Goal: Information Seeking & Learning: Check status

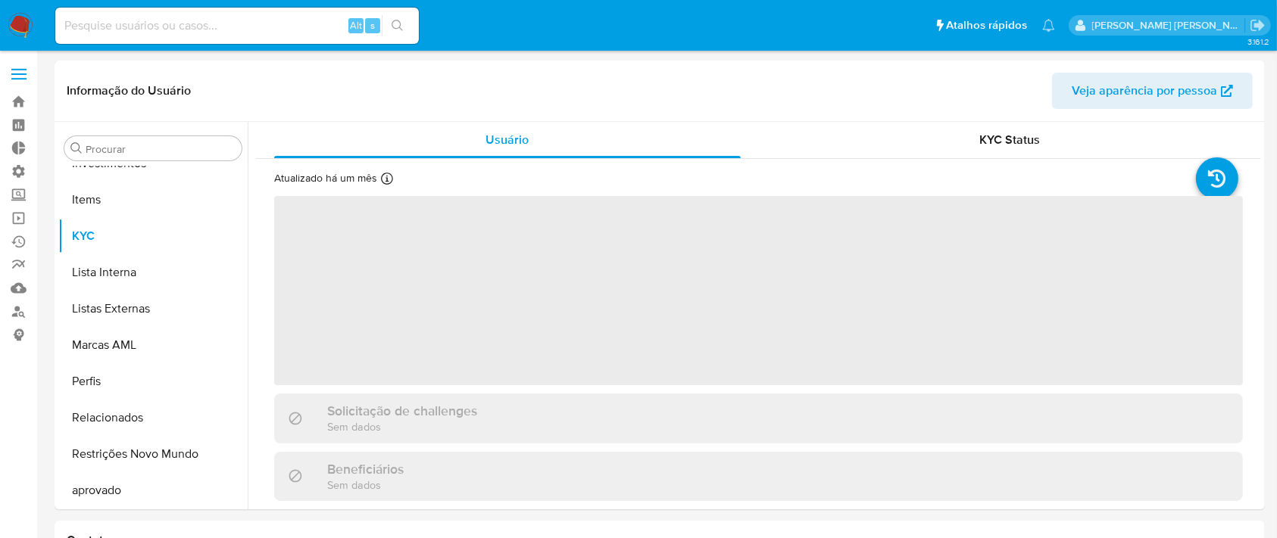
scroll to position [785, 0]
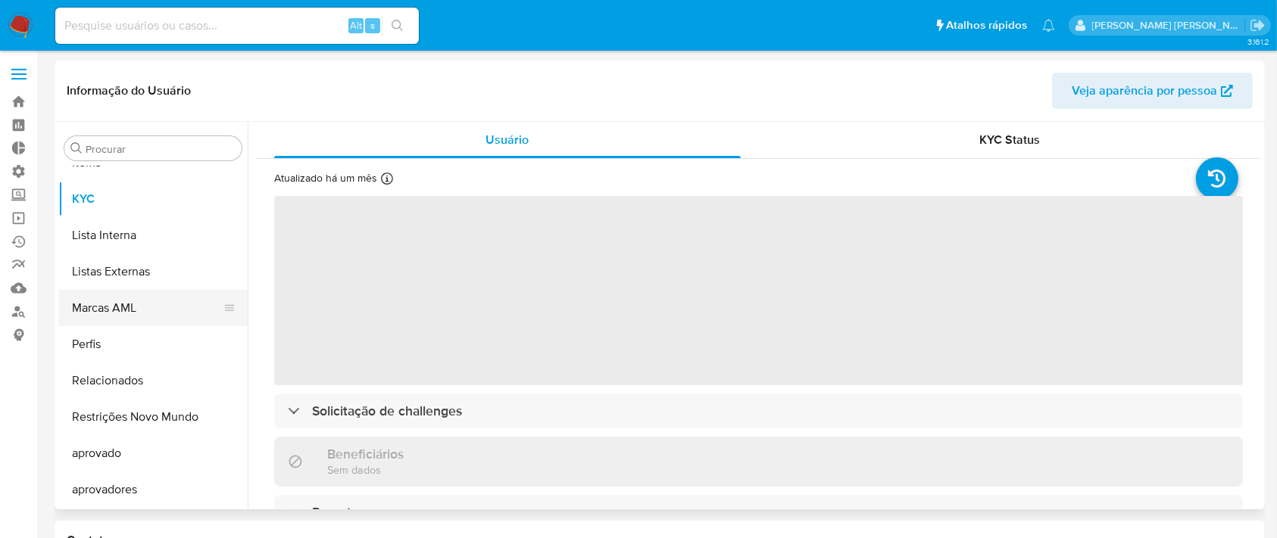
select select "10"
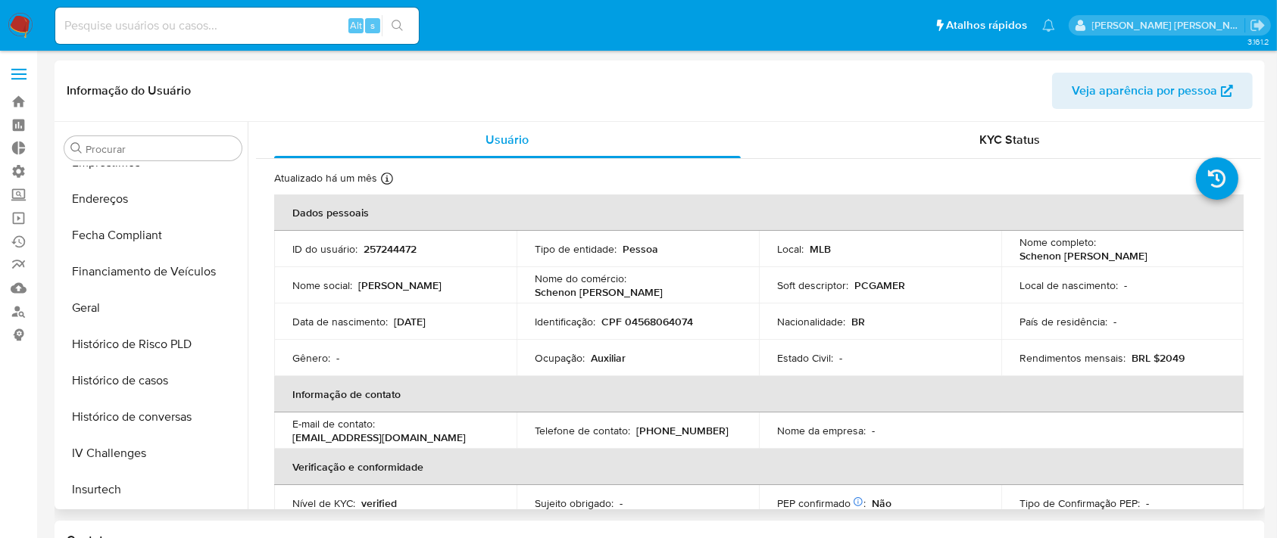
scroll to position [382, 0]
click at [115, 379] on button "Histórico de casos" at bounding box center [146, 385] width 177 height 36
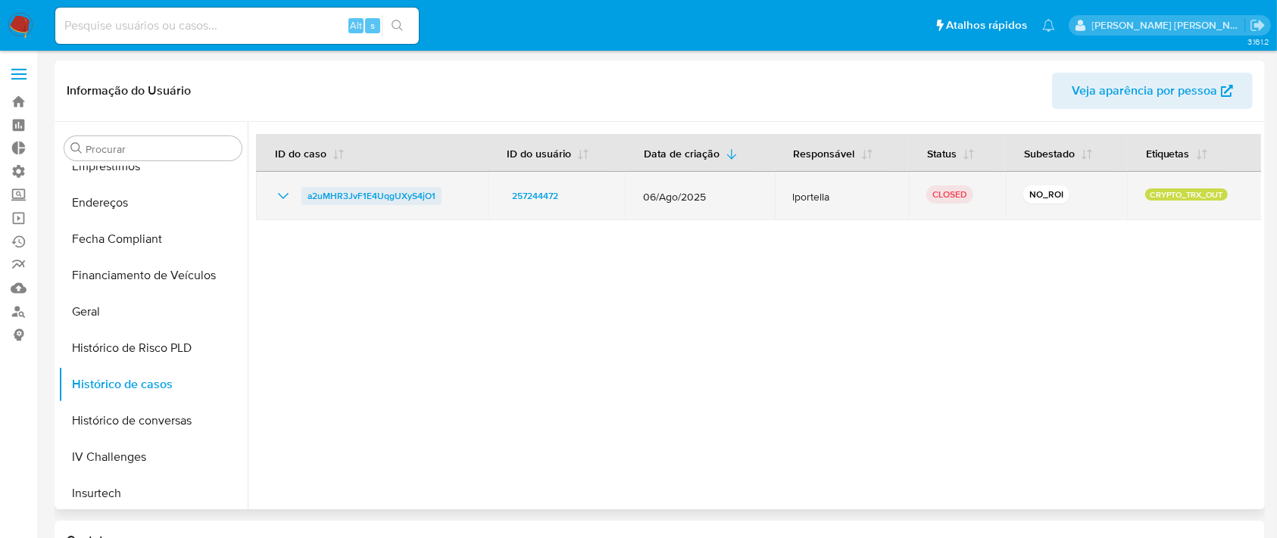
drag, startPoint x: 442, startPoint y: 198, endPoint x: 304, endPoint y: 199, distance: 137.8
click at [304, 199] on div "a2uMHR3JvF1E4UqgUXyS4jO1" at bounding box center [371, 196] width 195 height 18
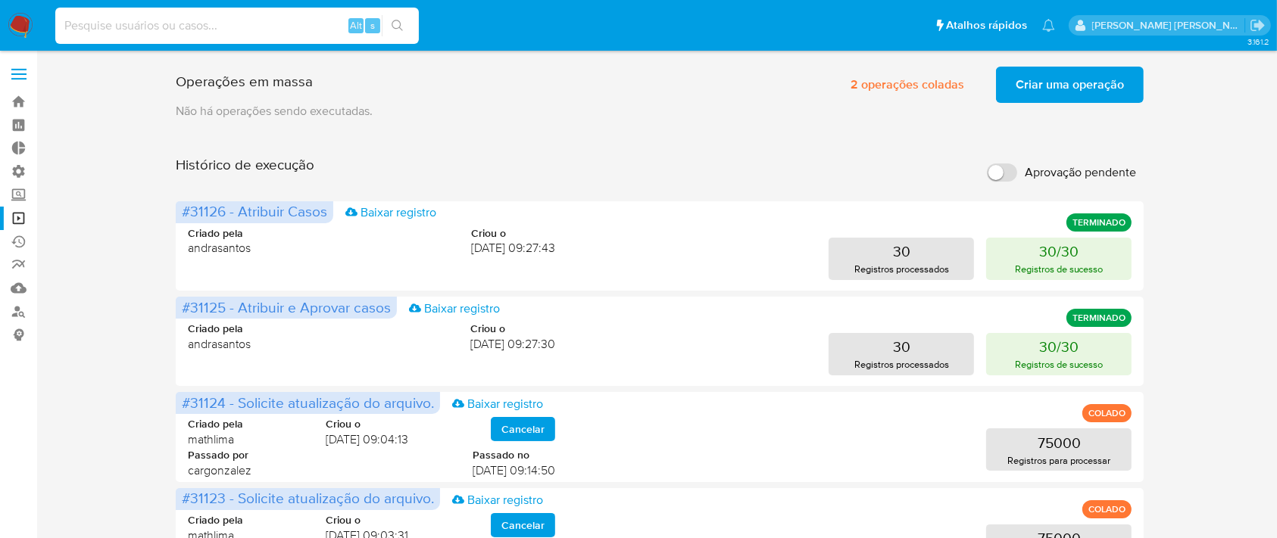
click at [206, 33] on input at bounding box center [236, 26] width 363 height 20
paste input "a2uMHR3JvF1E4UqgUXyS4jO1"
type input "a2uMHR3JvF1E4UqgUXyS4jO1"
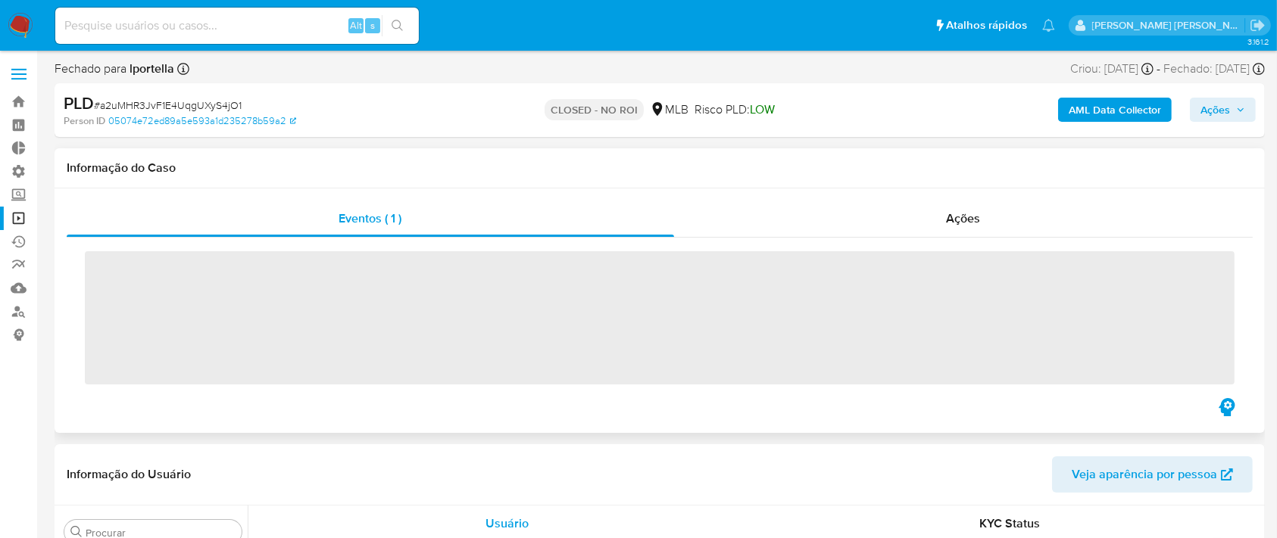
scroll to position [785, 0]
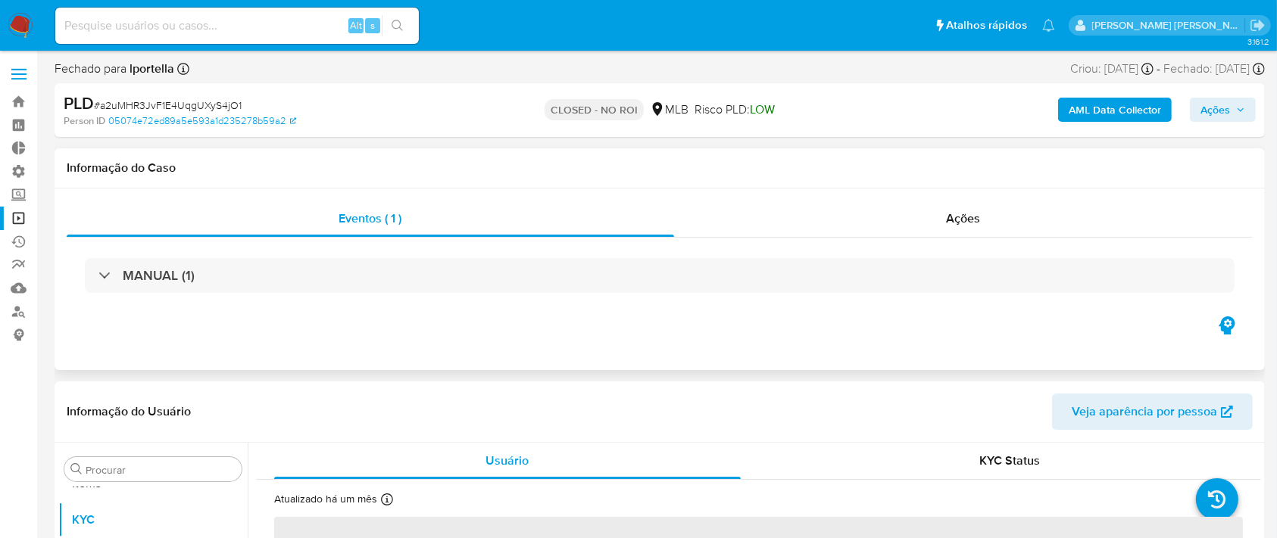
select select "10"
click at [972, 216] on span "Ações" at bounding box center [964, 218] width 34 height 17
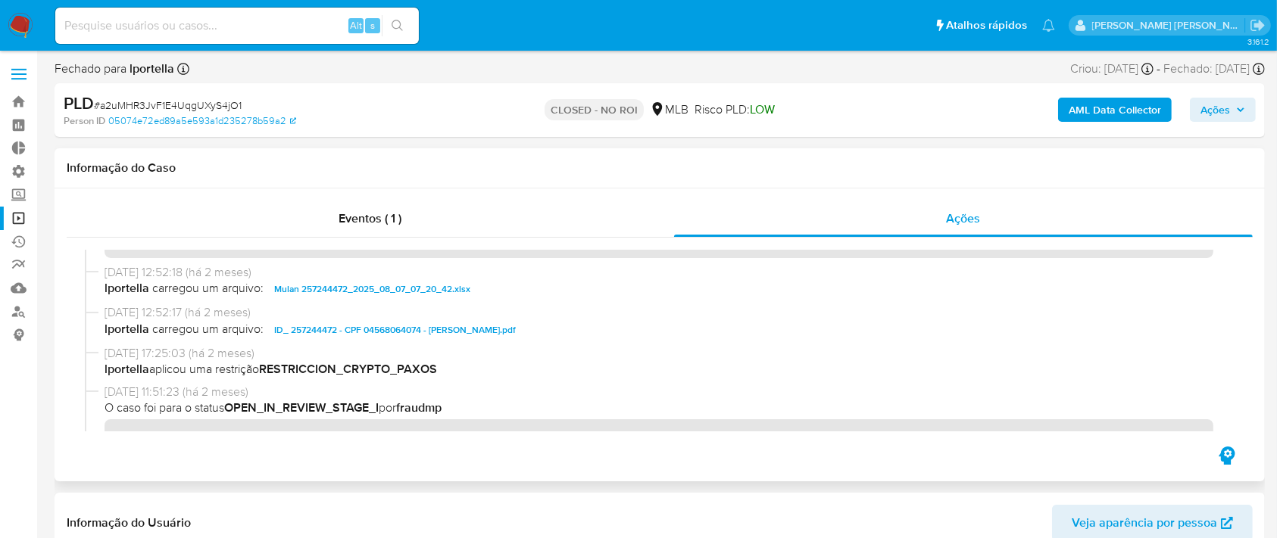
scroll to position [45, 0]
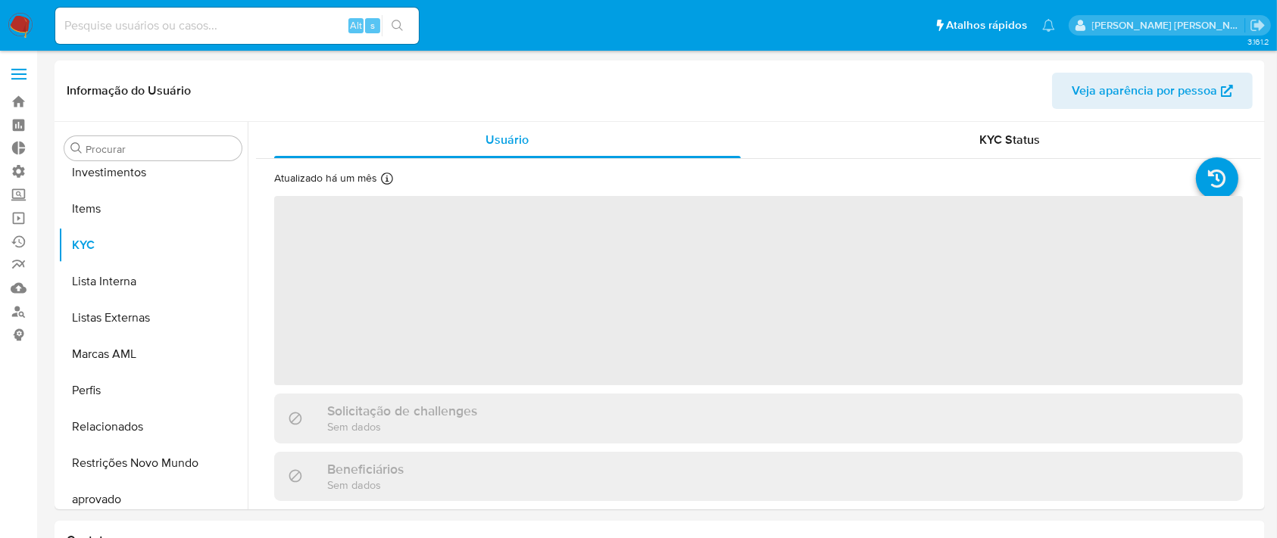
scroll to position [785, 0]
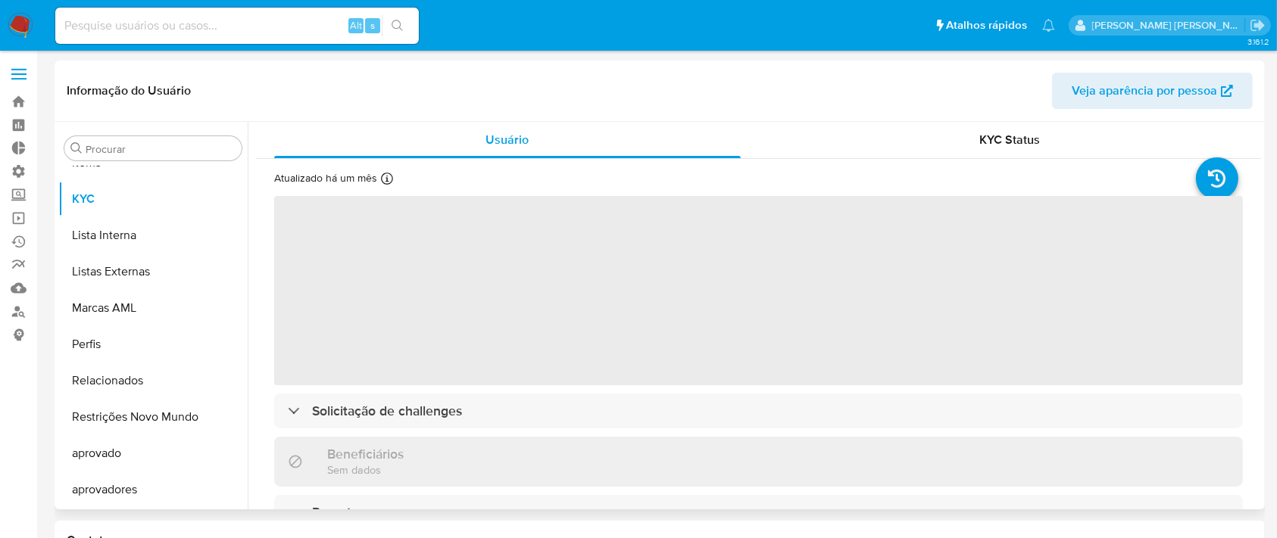
select select "10"
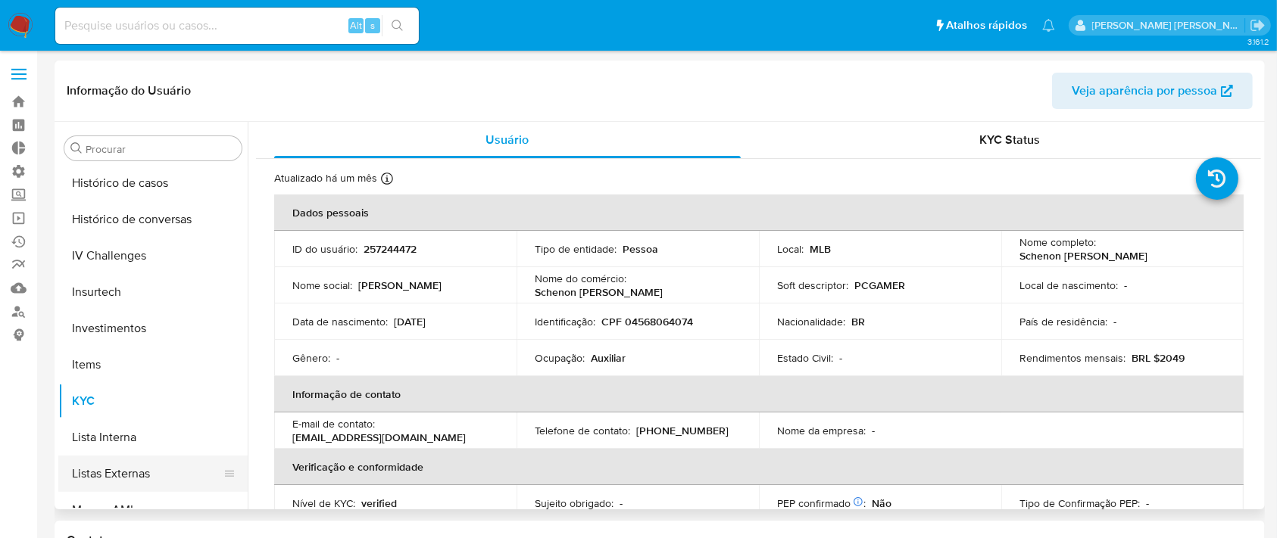
scroll to position [482, 0]
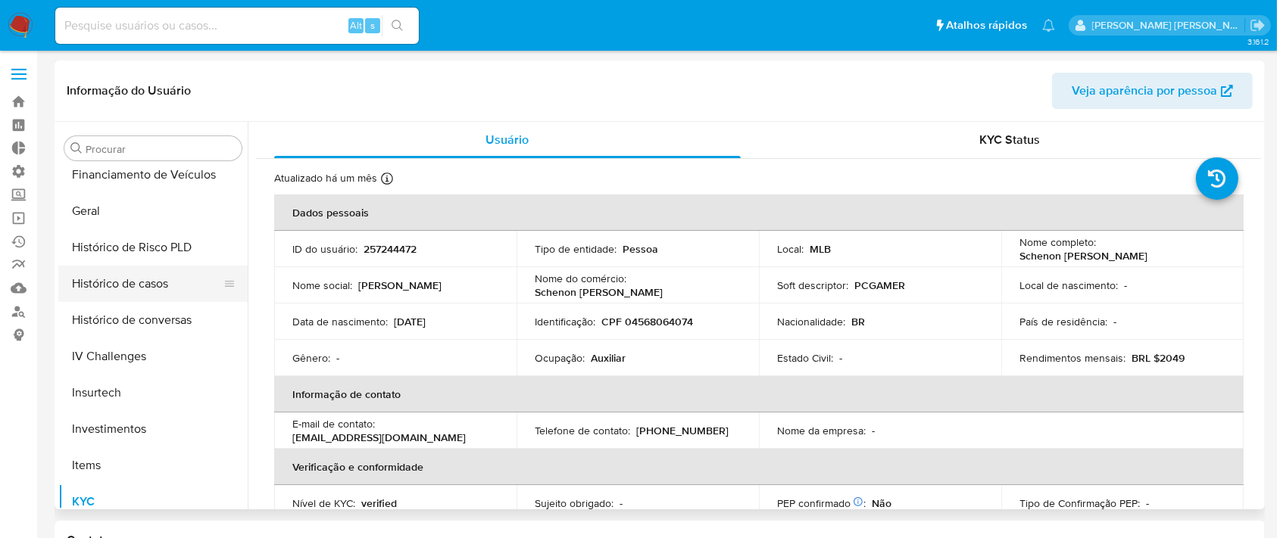
click at [135, 278] on button "Histórico de casos" at bounding box center [146, 284] width 177 height 36
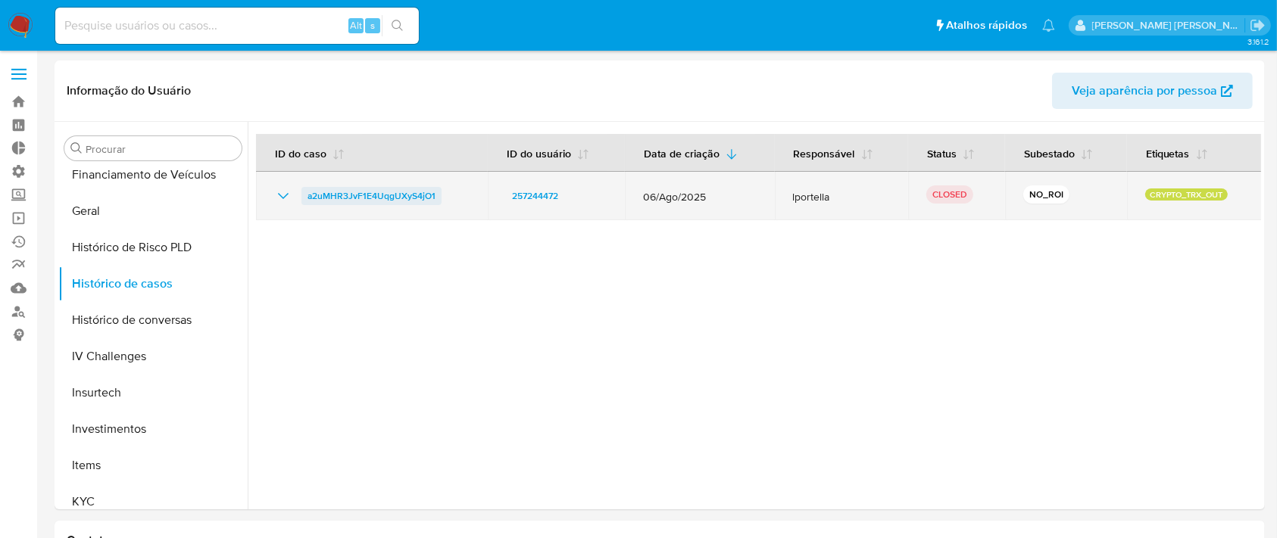
click at [395, 199] on span "a2uMHR3JvF1E4UqgUXyS4jO1" at bounding box center [371, 196] width 128 height 18
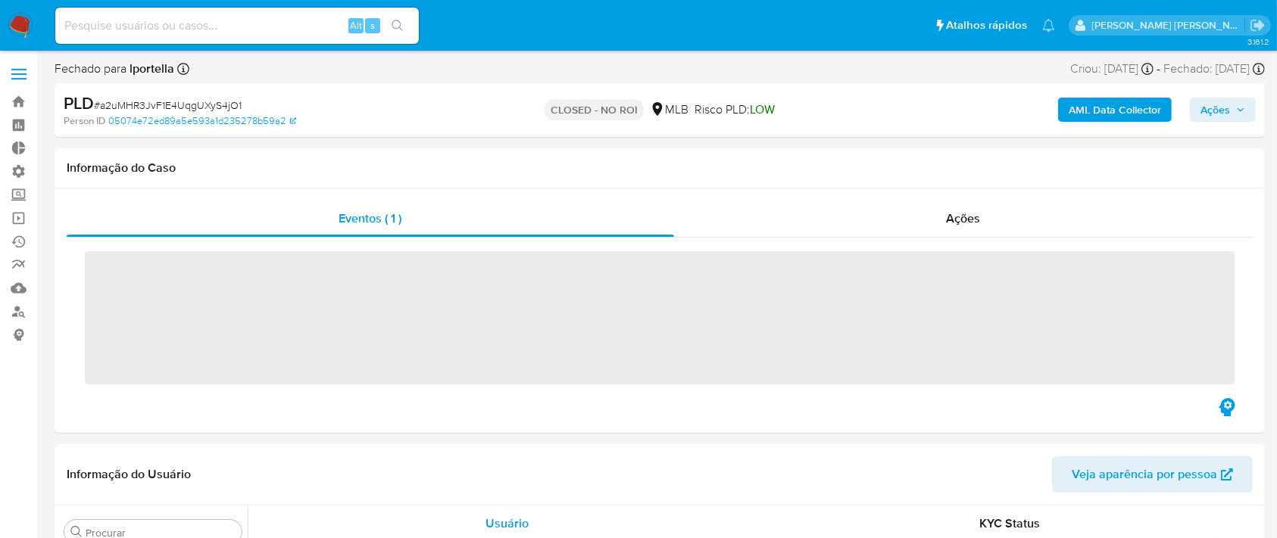
scroll to position [785, 0]
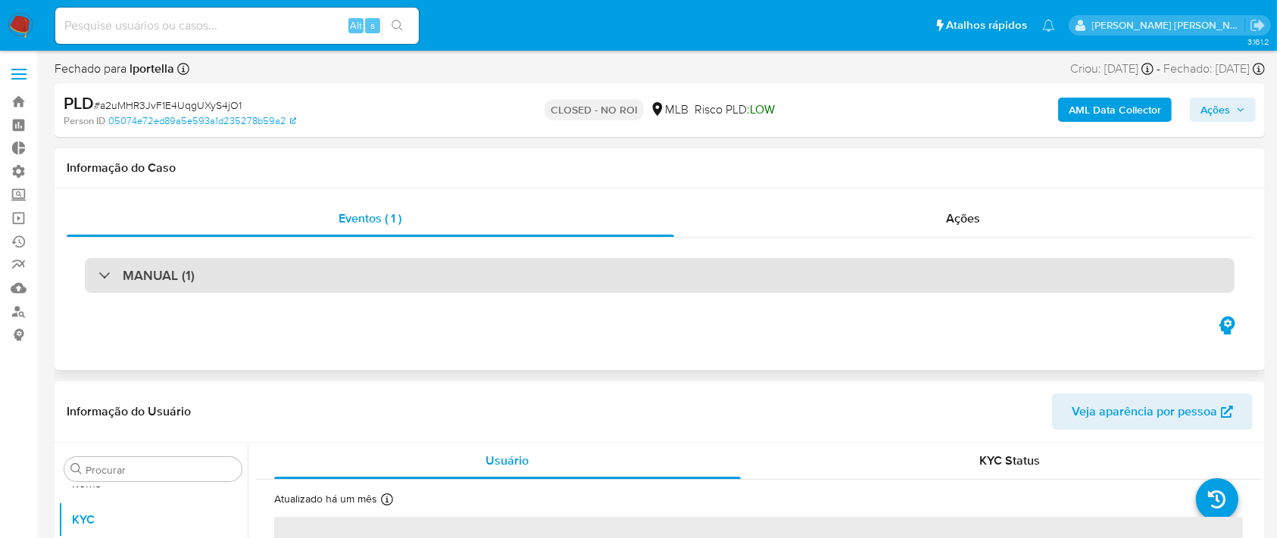
select select "10"
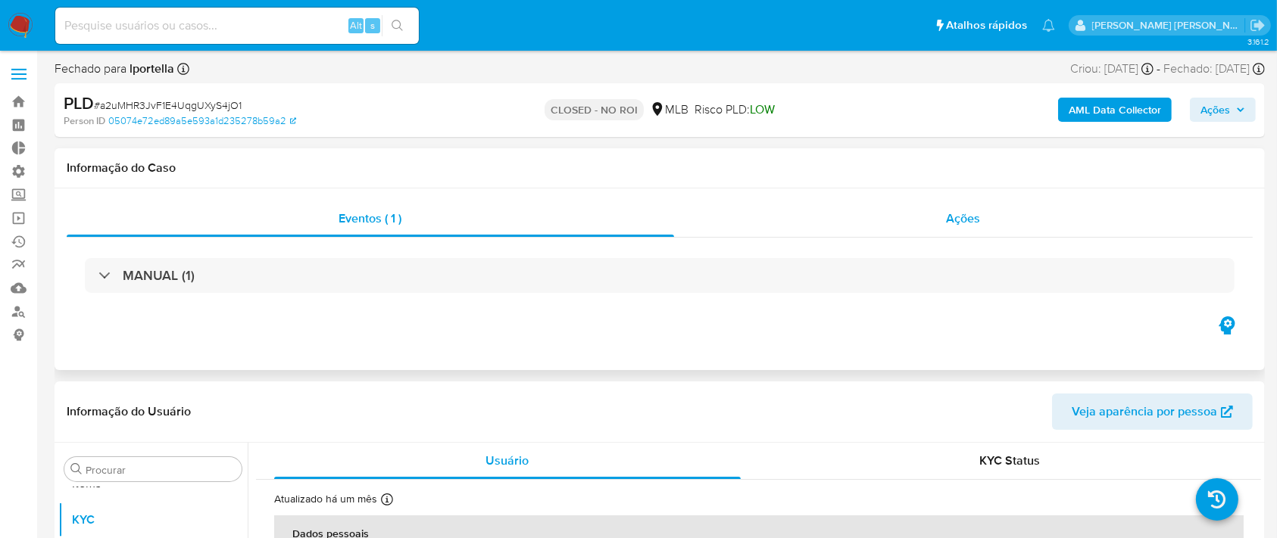
click at [966, 217] on span "Ações" at bounding box center [964, 218] width 34 height 17
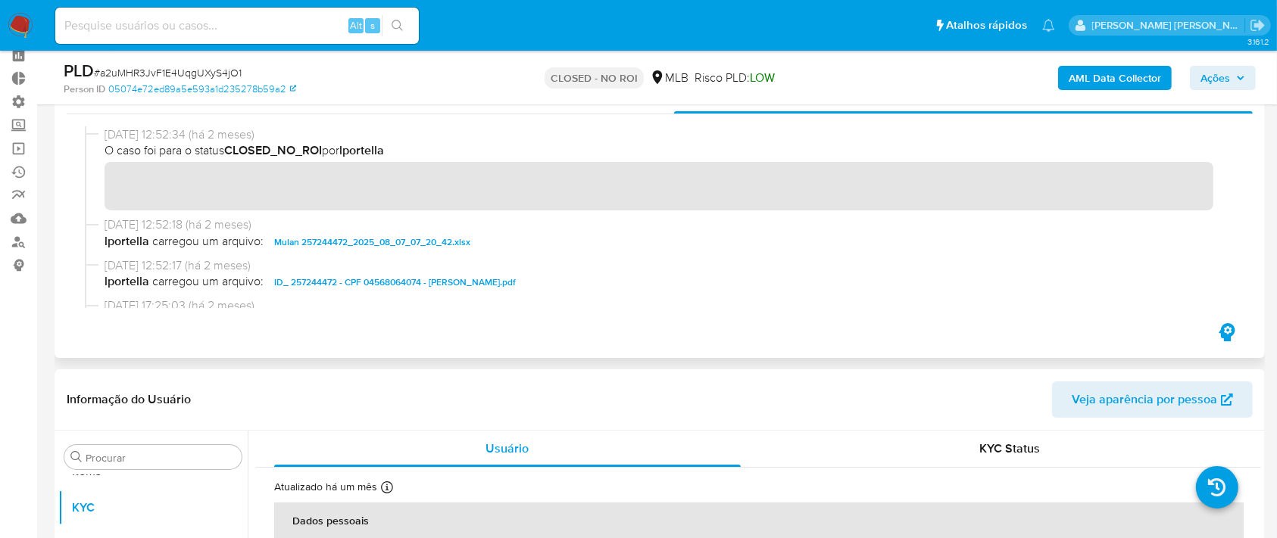
scroll to position [101, 0]
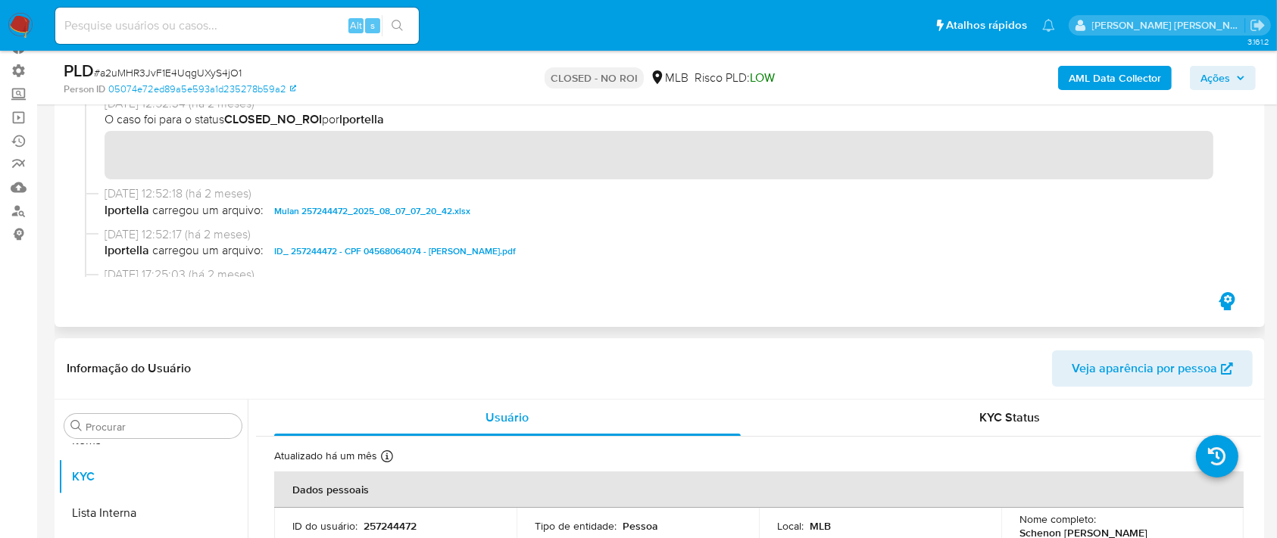
click at [383, 255] on span "ID_ 257244472 - CPF 04568064074 - SCHENON LUIS DIAS.pdf" at bounding box center [395, 251] width 242 height 18
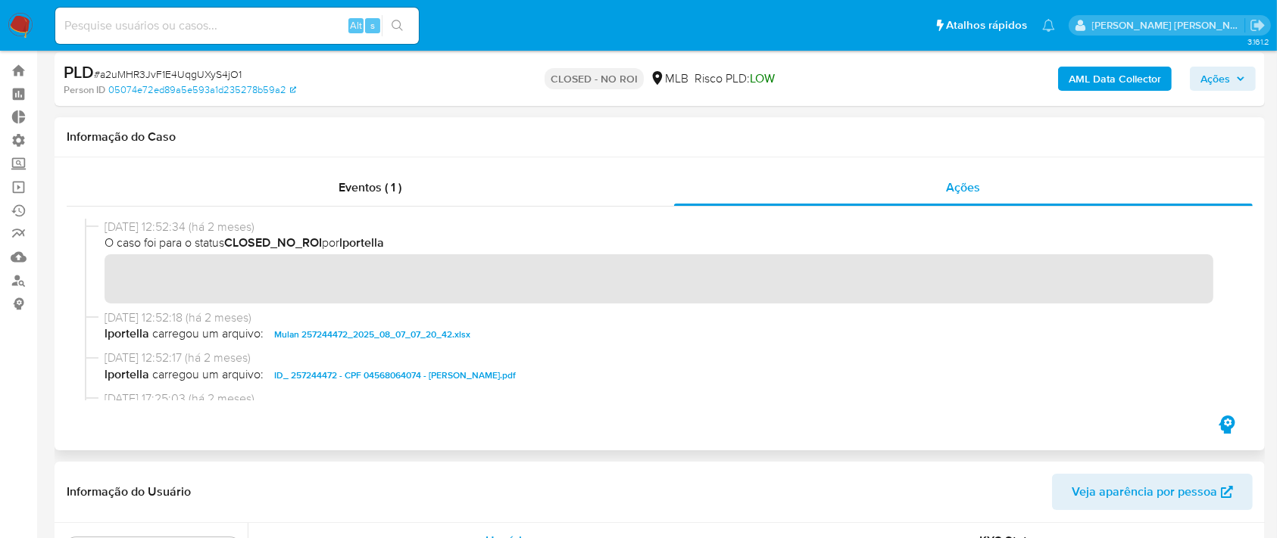
scroll to position [0, 0]
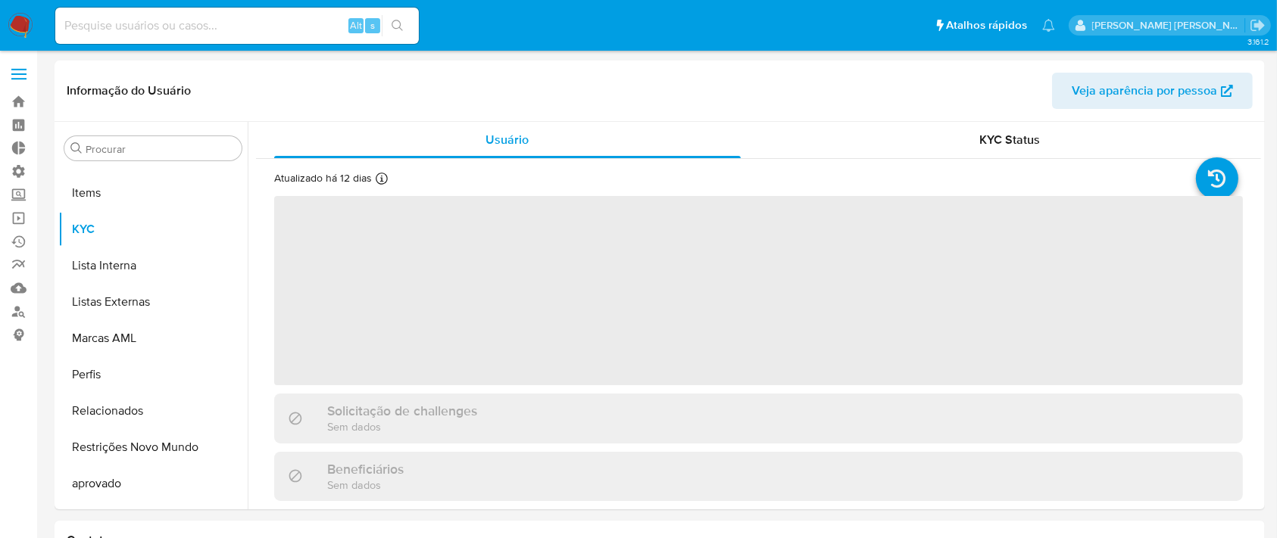
scroll to position [785, 0]
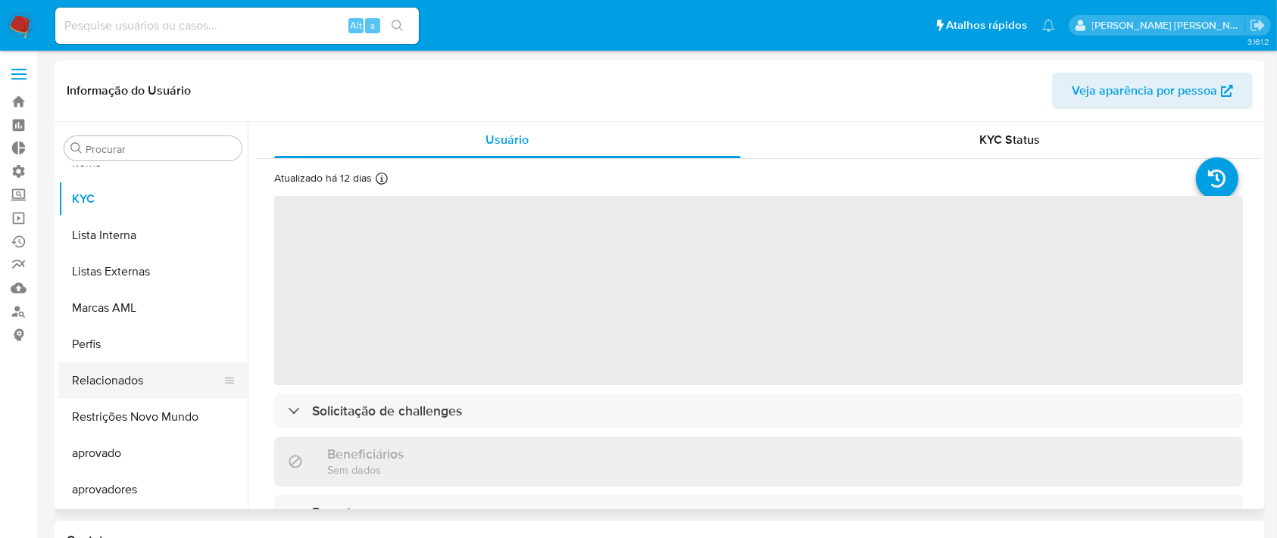
select select "10"
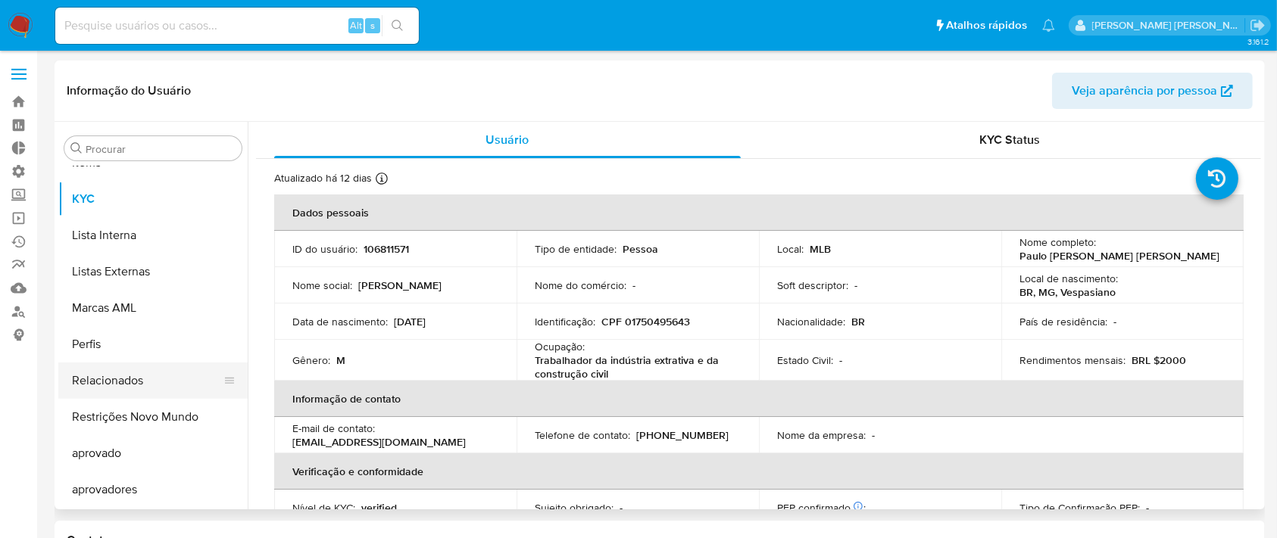
scroll to position [583, 0]
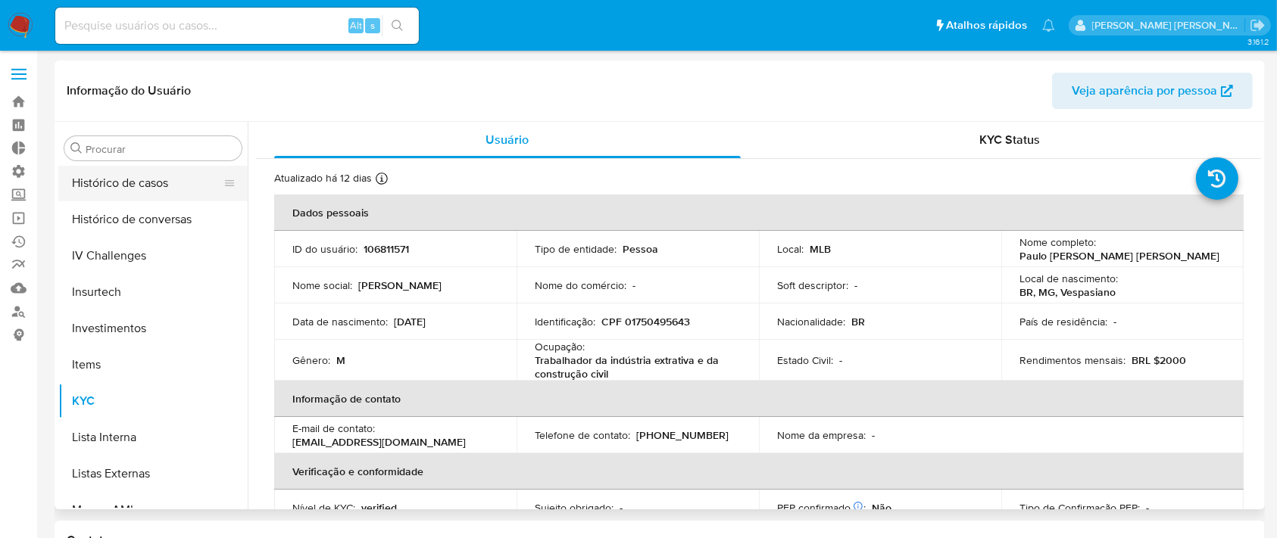
click at [164, 192] on button "Histórico de casos" at bounding box center [146, 183] width 177 height 36
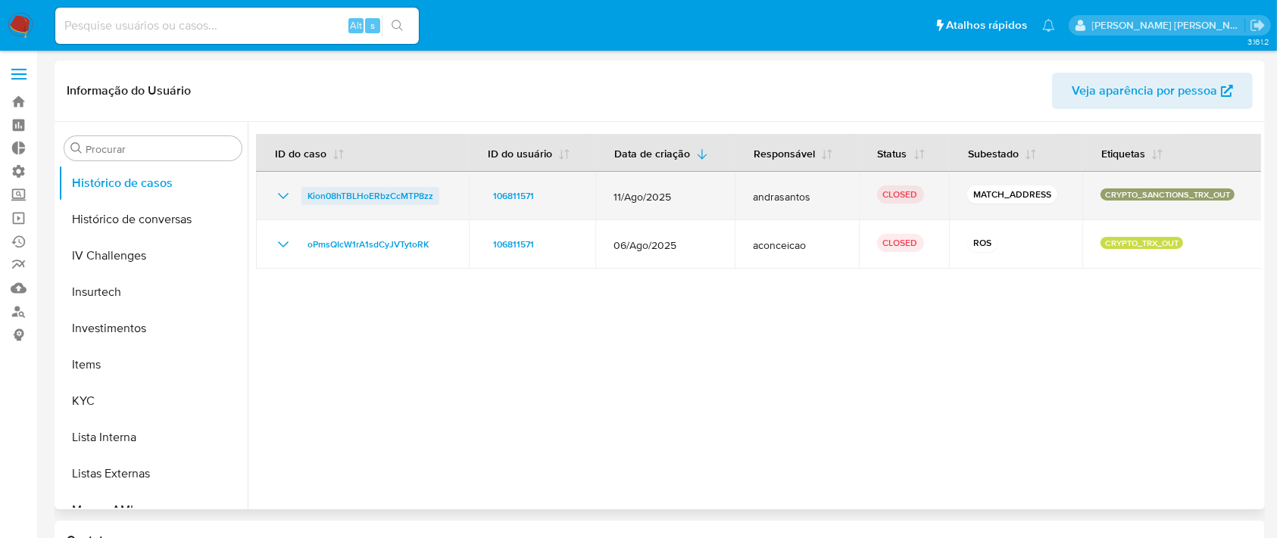
drag, startPoint x: 443, startPoint y: 201, endPoint x: 303, endPoint y: 199, distance: 140.1
click at [303, 199] on div "Kion08hTBLHoERbzCcMTP8zz" at bounding box center [362, 196] width 176 height 18
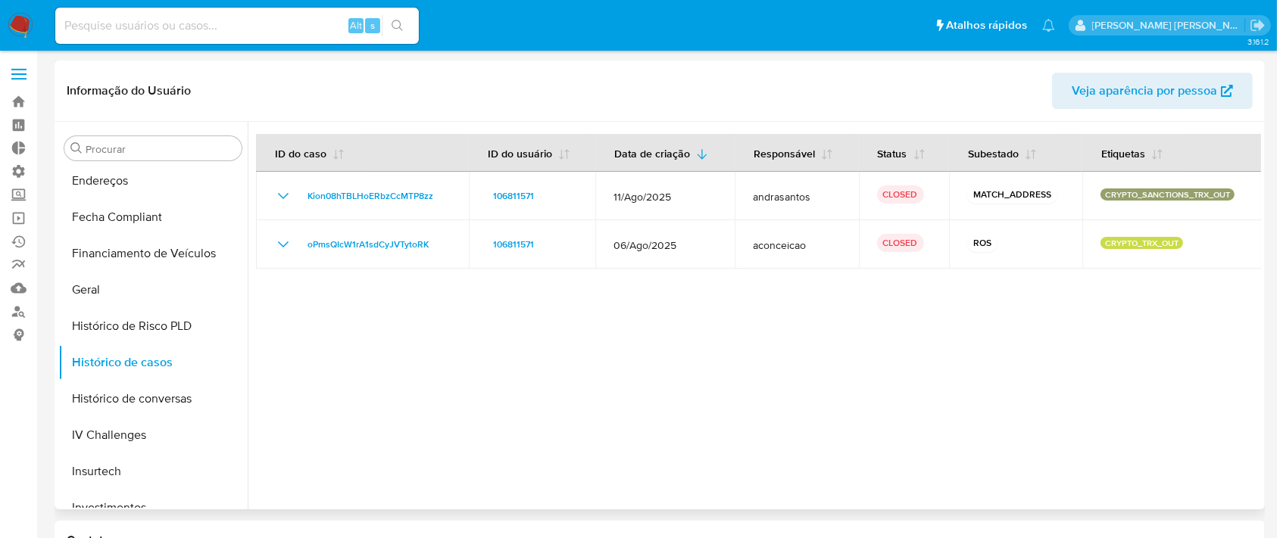
scroll to position [707, 0]
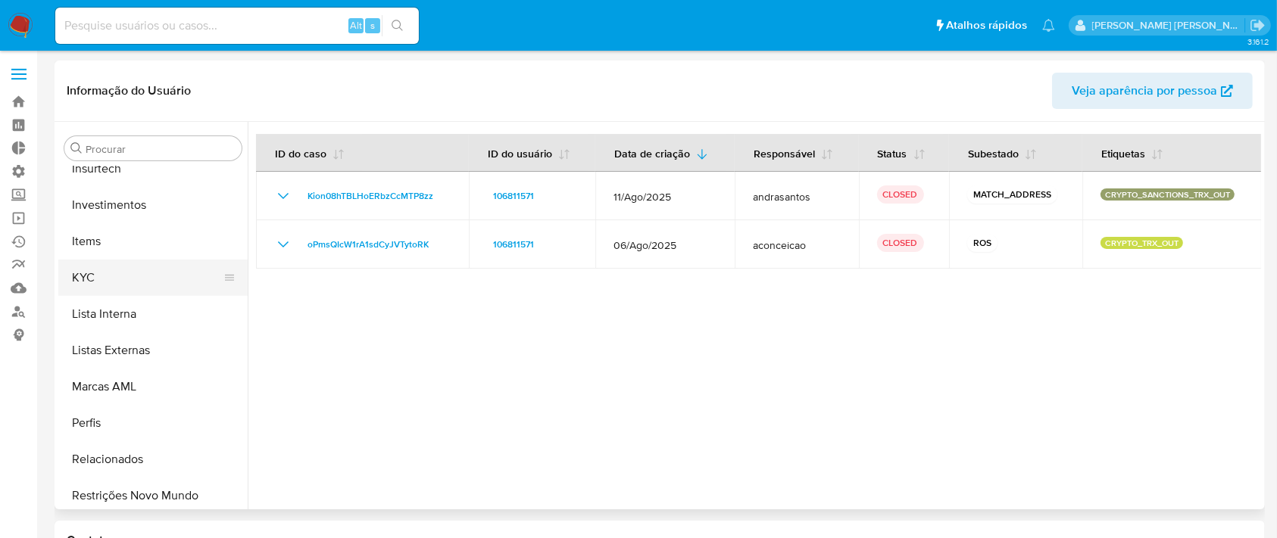
click at [136, 275] on button "KYC" at bounding box center [146, 278] width 177 height 36
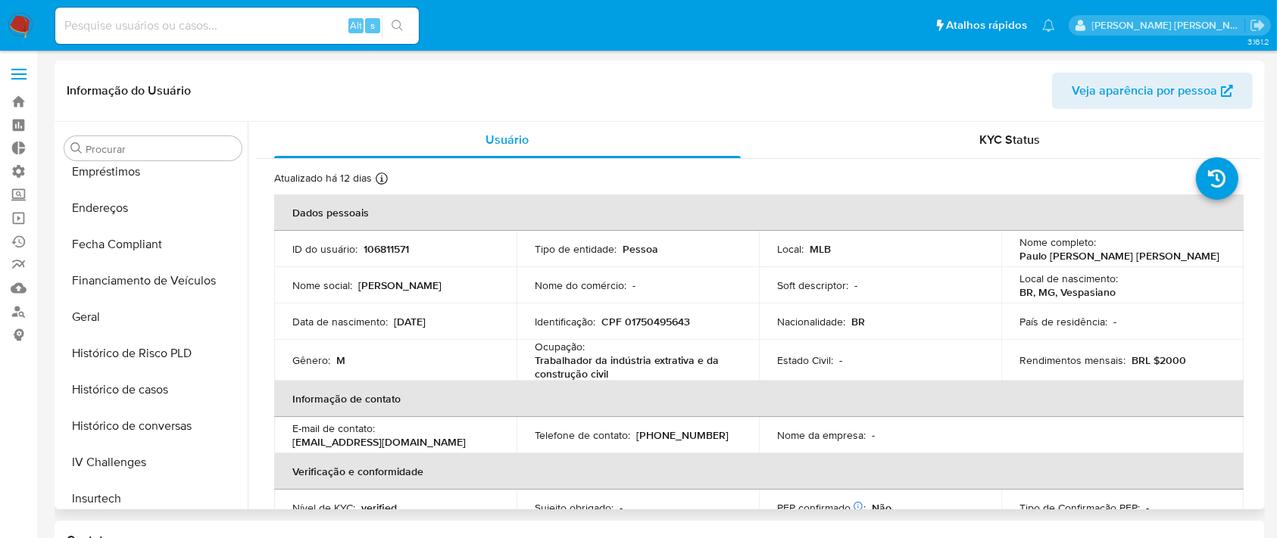
scroll to position [404, 0]
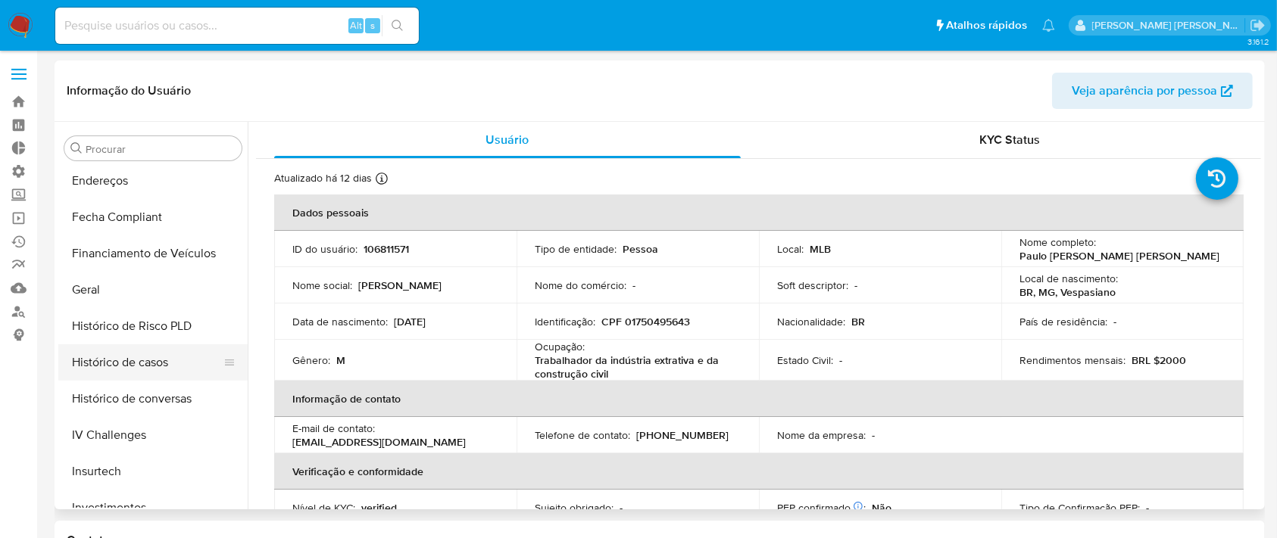
click at [116, 354] on button "Histórico de casos" at bounding box center [146, 363] width 177 height 36
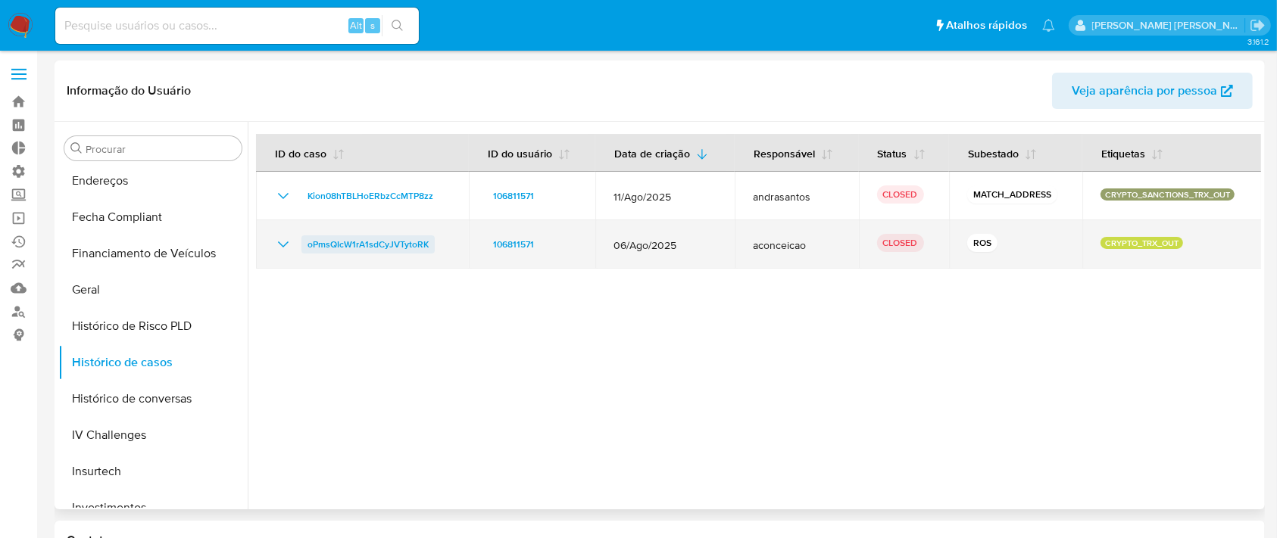
click at [370, 242] on span "oPmsQIcW1rA1sdCyJVTytoRK" at bounding box center [367, 245] width 121 height 18
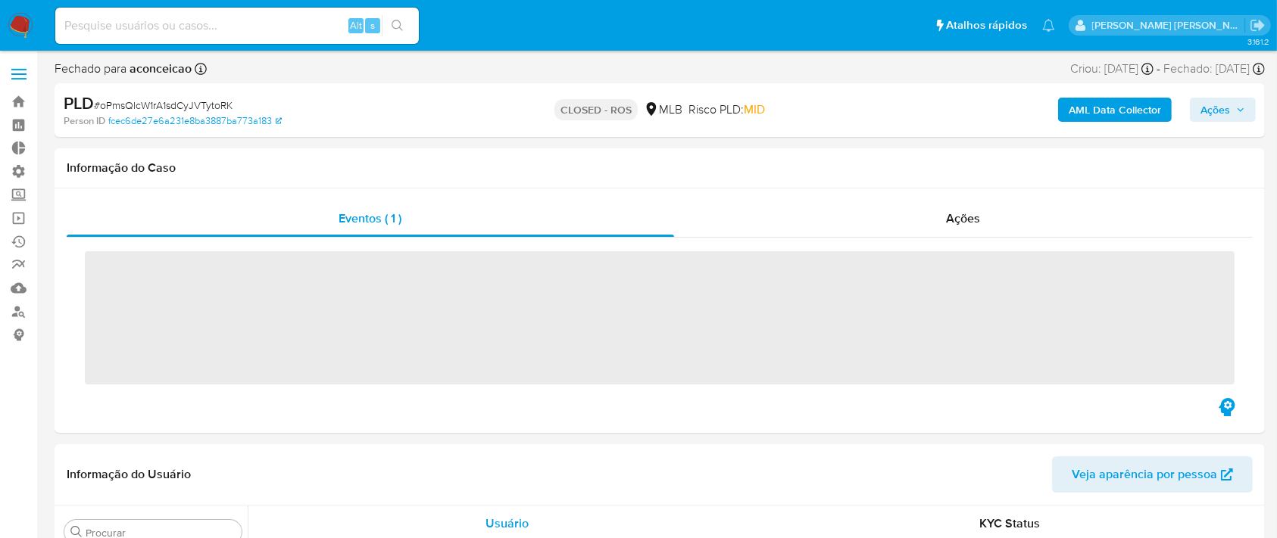
scroll to position [785, 0]
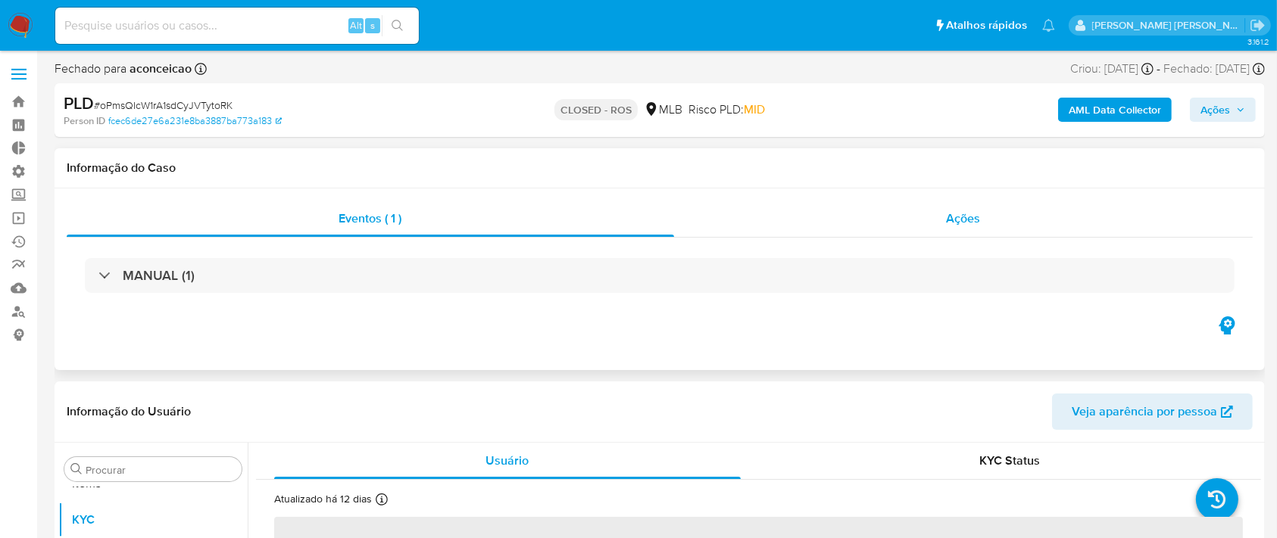
select select "10"
click at [955, 217] on span "Ações" at bounding box center [964, 218] width 34 height 17
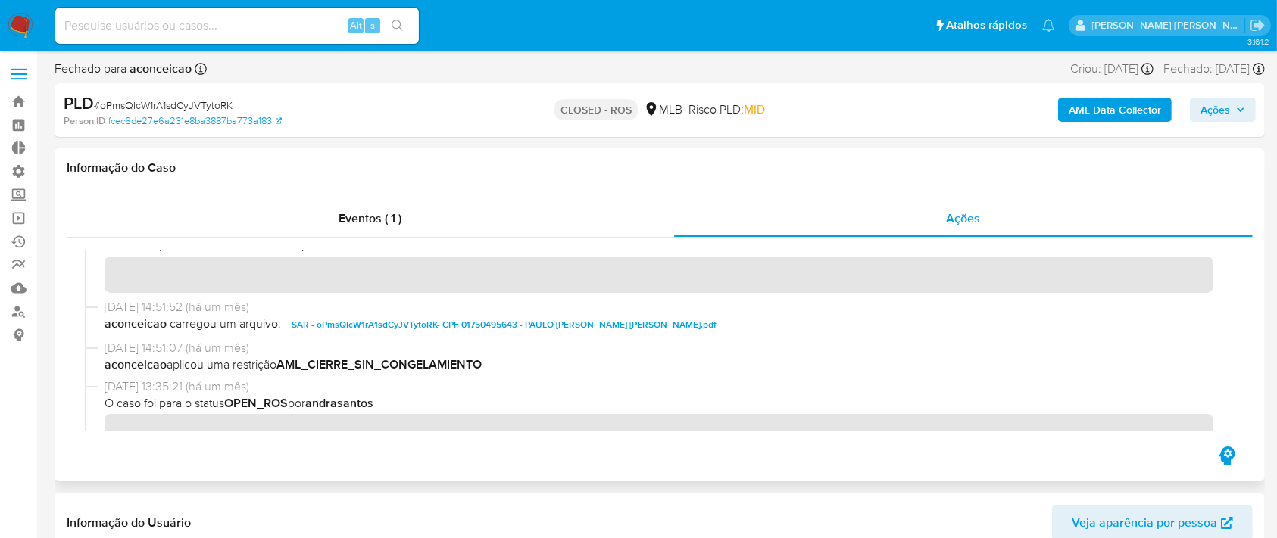
scroll to position [0, 0]
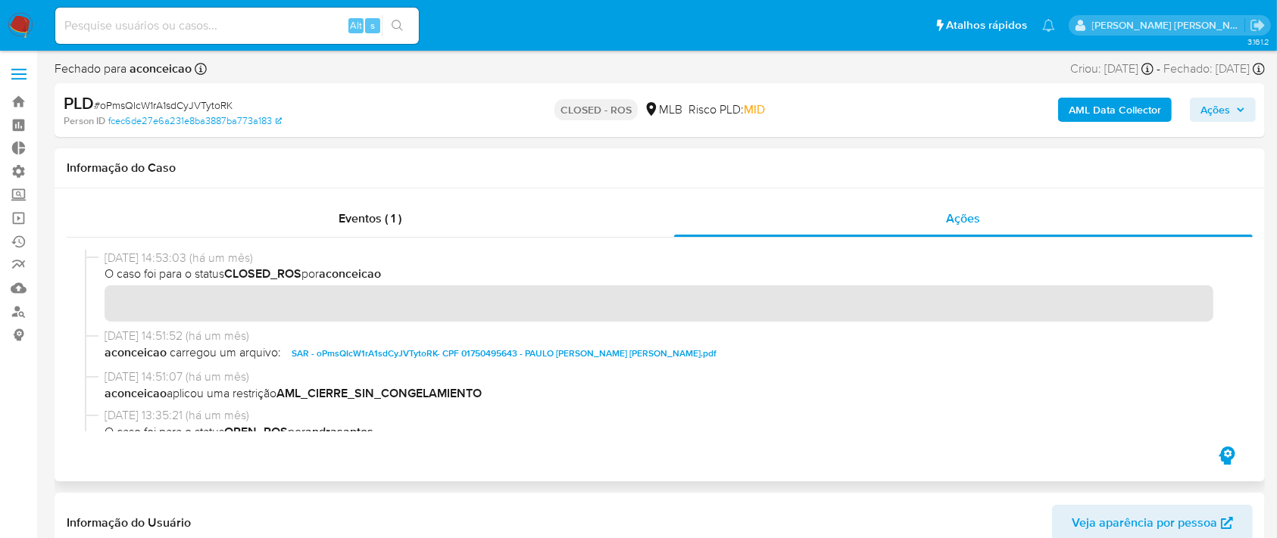
click at [501, 348] on span "SAR - oPmsQIcW1rA1sdCyJVTytoRK- CPF 01750495643 - PAULO [PERSON_NAME] [PERSON_N…" at bounding box center [504, 354] width 425 height 18
